Goal: Task Accomplishment & Management: Use online tool/utility

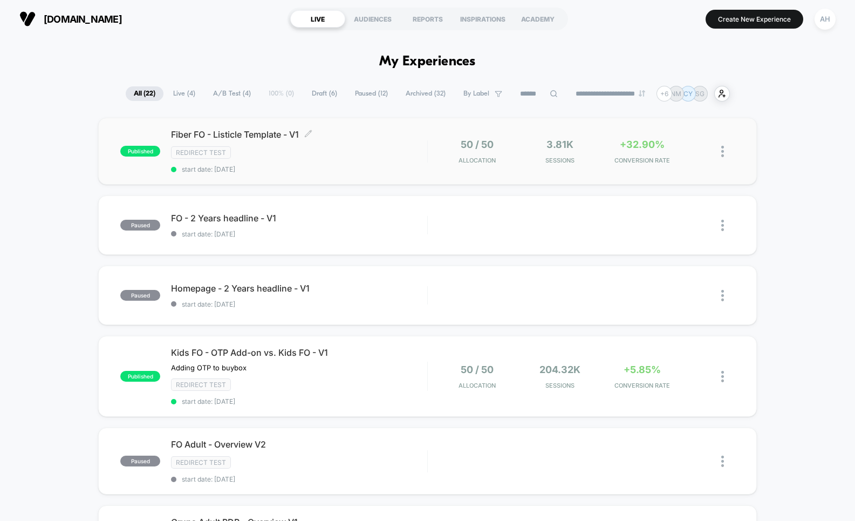
click at [393, 158] on div "Fiber FO - Listicle Template - V1 Click to edit experience details Click to edi…" at bounding box center [299, 151] width 256 height 44
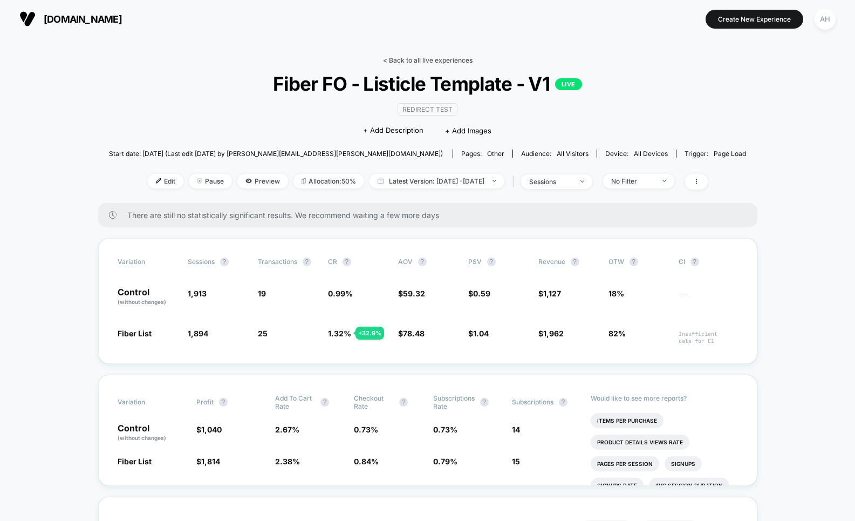
click at [446, 62] on link "< Back to all live experiences" at bounding box center [428, 60] width 90 height 8
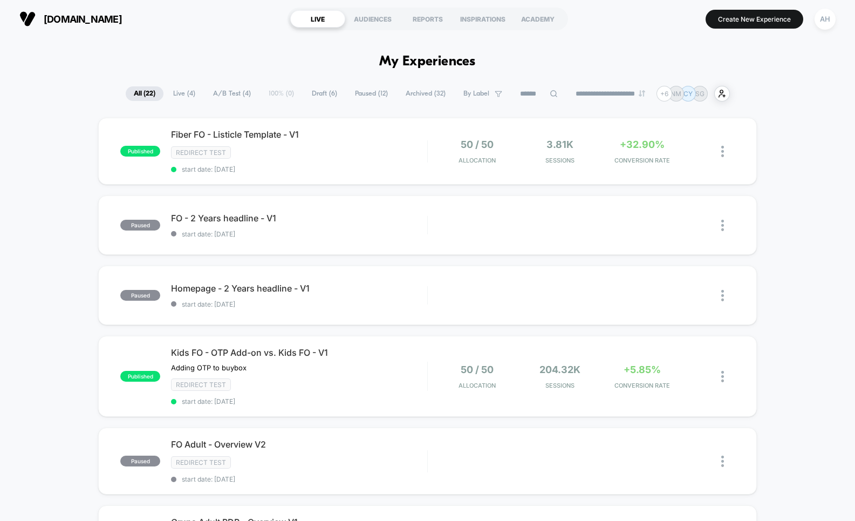
click at [191, 89] on span "Live ( 4 )" at bounding box center [184, 93] width 38 height 15
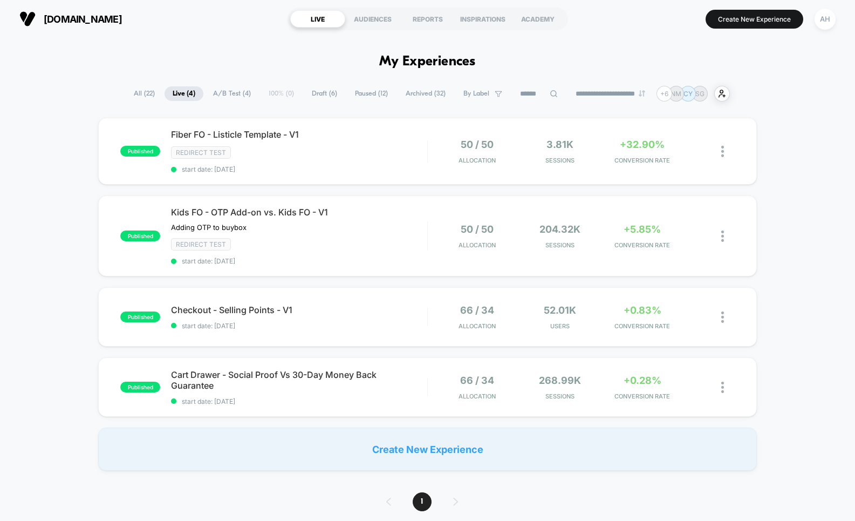
scroll to position [8, 0]
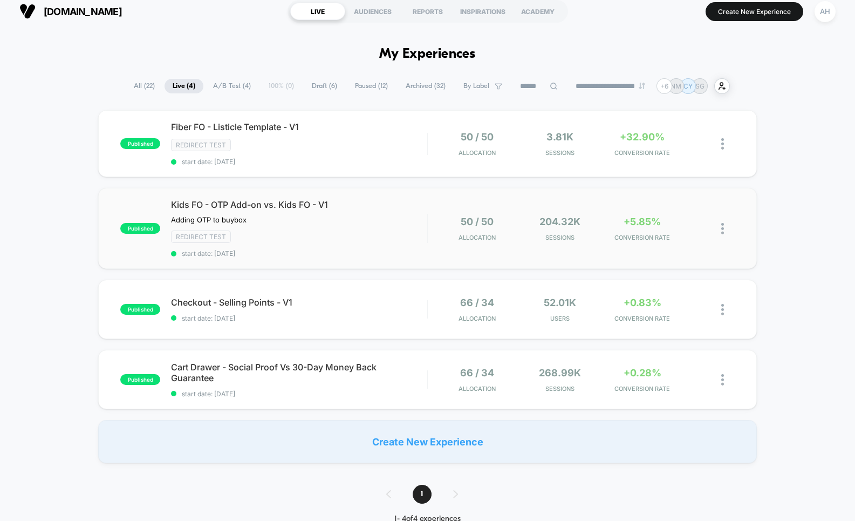
click at [375, 246] on div "Kids FO - OTP Add-on vs. Kids FO - V1 Adding OTP to buybox Click to edit experi…" at bounding box center [299, 228] width 256 height 58
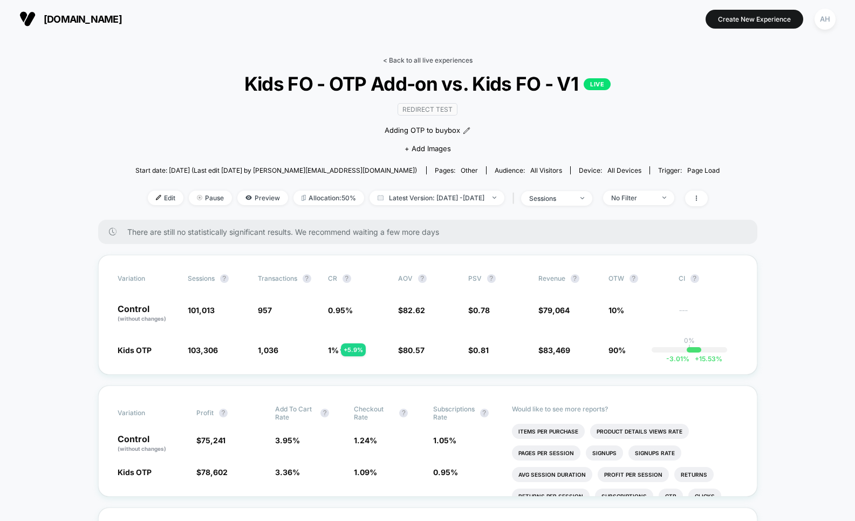
click at [396, 58] on link "< Back to all live experiences" at bounding box center [428, 60] width 90 height 8
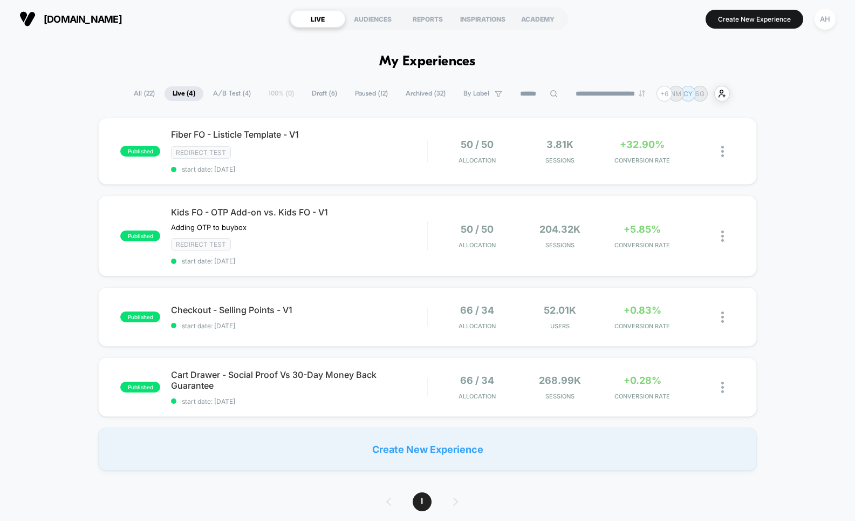
click at [315, 87] on span "Draft ( 6 )" at bounding box center [325, 93] width 42 height 15
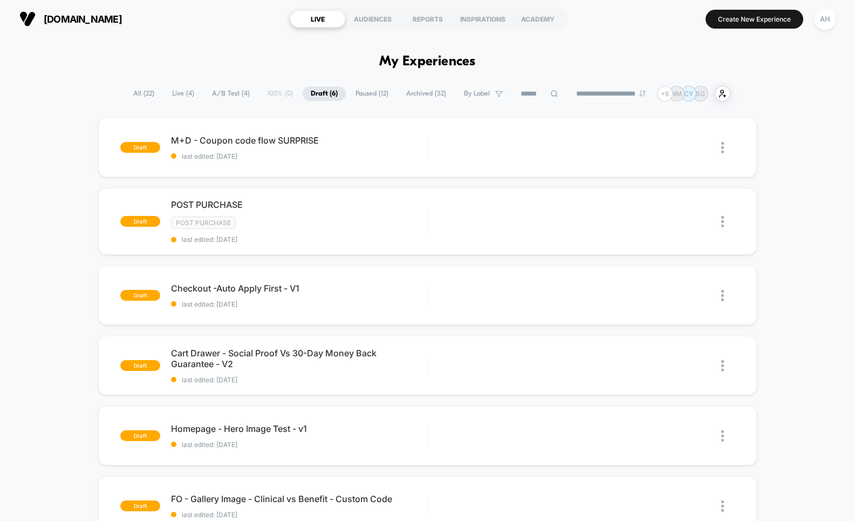
click at [62, 229] on div "draft M+D - Coupon code flow SURPRISE last edited: [DATE] Edit Duplicate Previe…" at bounding box center [427, 354] width 855 height 472
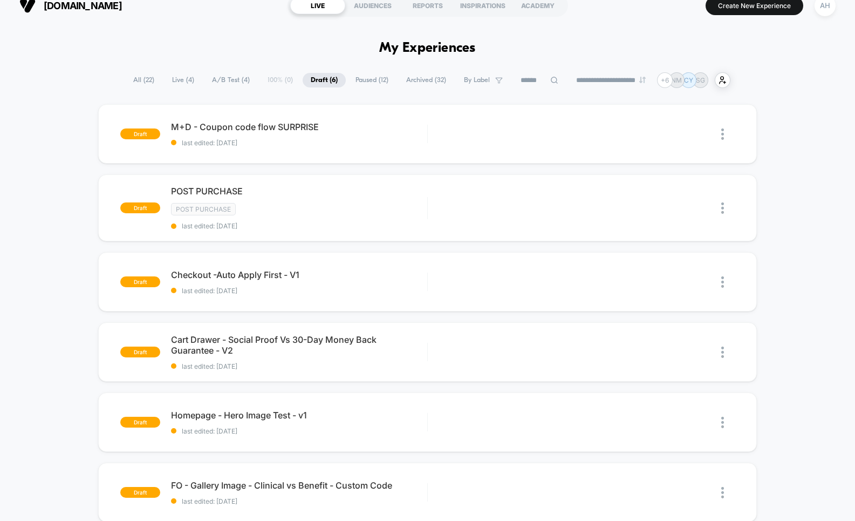
scroll to position [17, 0]
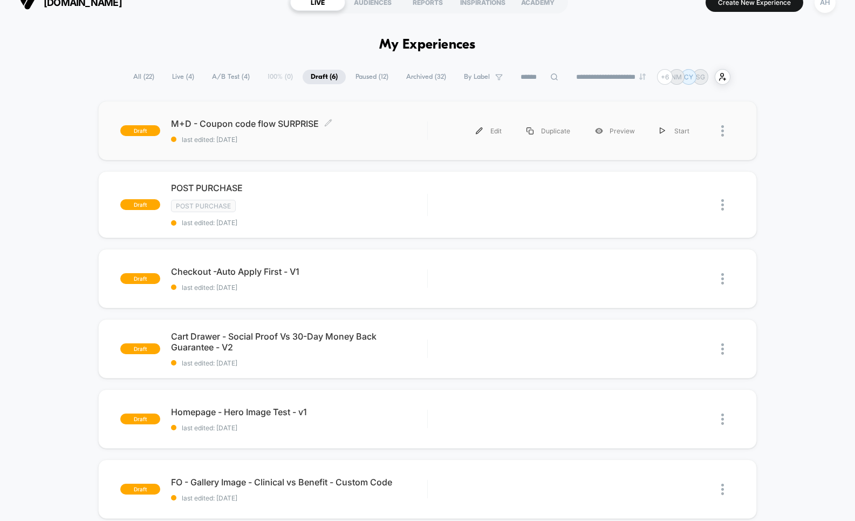
click at [383, 128] on span "M+D - Coupon code flow SURPRISE Click to edit experience details" at bounding box center [299, 123] width 256 height 11
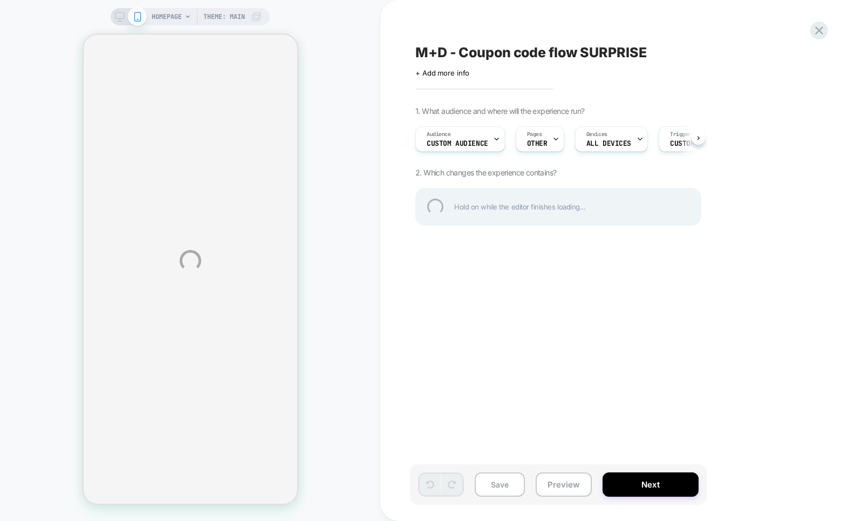
click at [558, 485] on div "HOMEPAGE Theme: MAIN M+D - Coupon code flow SURPRISE Click to edit experience d…" at bounding box center [427, 260] width 855 height 521
click at [568, 485] on div "HOMEPAGE Theme: MAIN M+D - Coupon code flow SURPRISE Click to edit experience d…" at bounding box center [427, 260] width 855 height 521
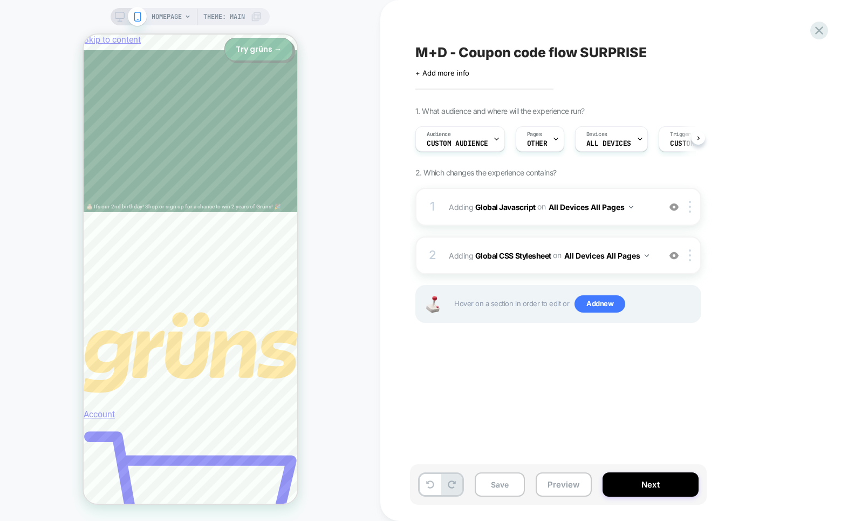
scroll to position [0, 1]
click at [567, 485] on button "Preview" at bounding box center [564, 484] width 56 height 24
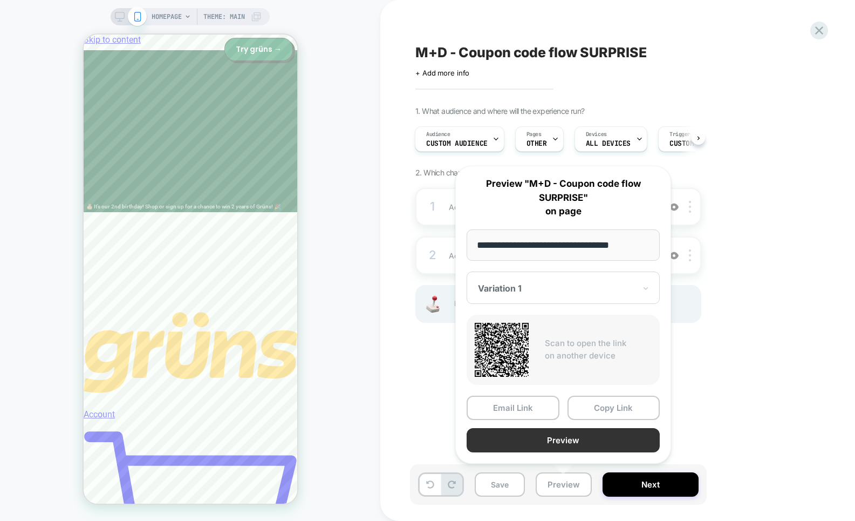
click at [576, 447] on button "Preview" at bounding box center [563, 440] width 193 height 24
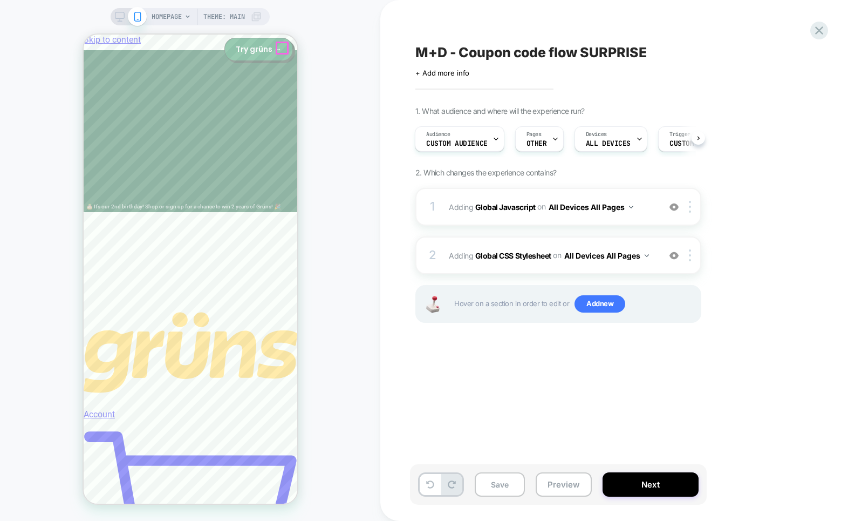
click at [321, 122] on div "HOMEPAGE Theme: MAIN" at bounding box center [190, 260] width 380 height 499
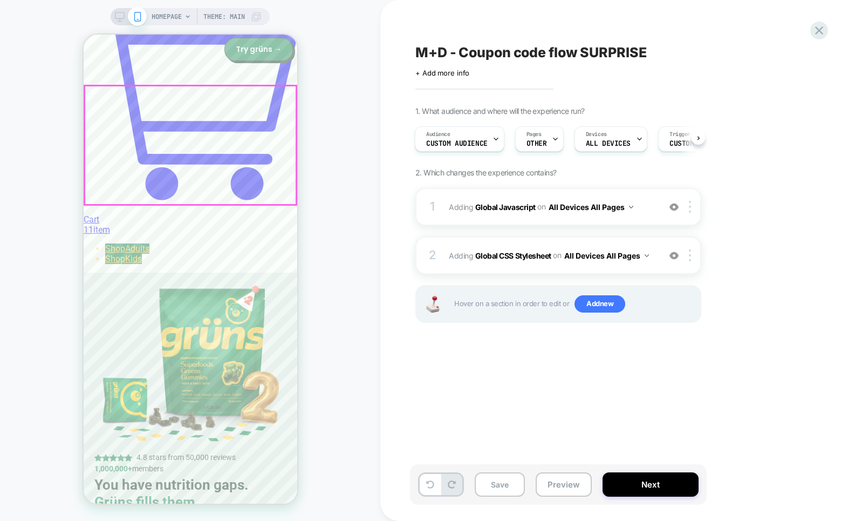
scroll to position [439, 0]
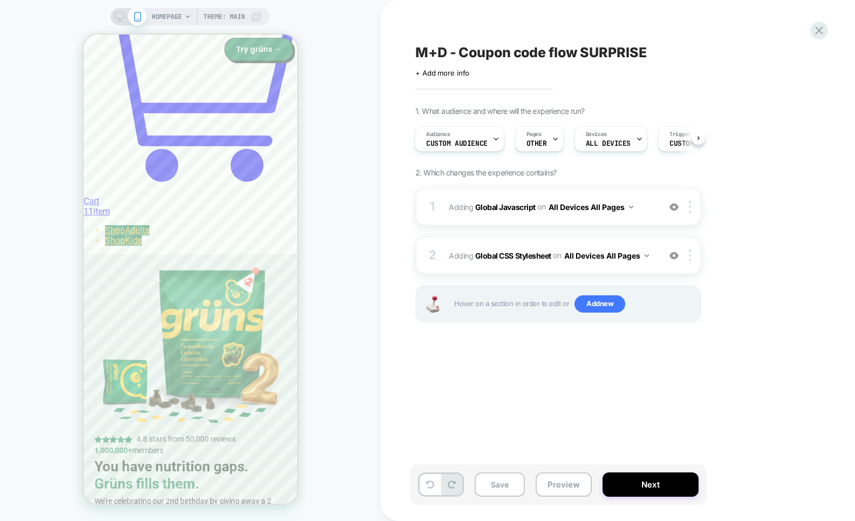
click at [308, 161] on div "HOMEPAGE Theme: MAIN" at bounding box center [190, 260] width 380 height 499
